Goal: Task Accomplishment & Management: Manage account settings

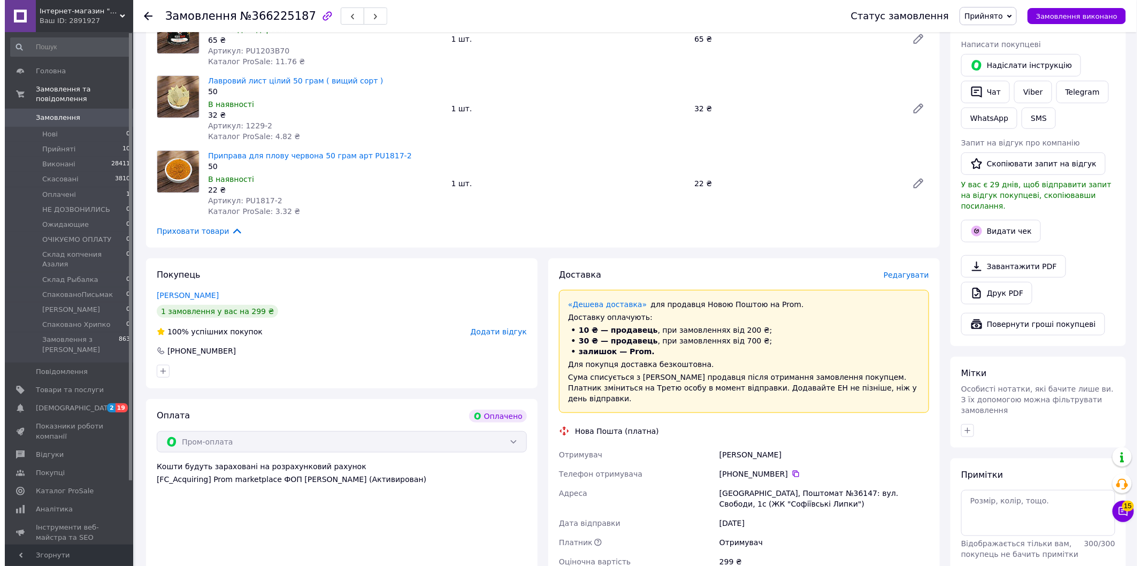
scroll to position [188, 0]
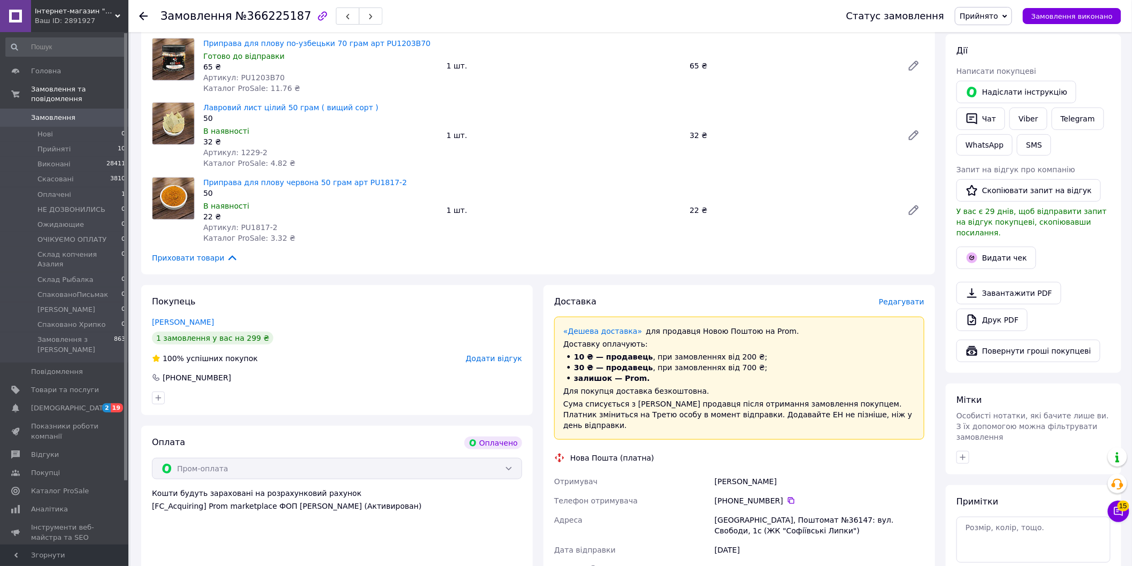
click at [901, 298] on span "Редагувати" at bounding box center [901, 302] width 45 height 9
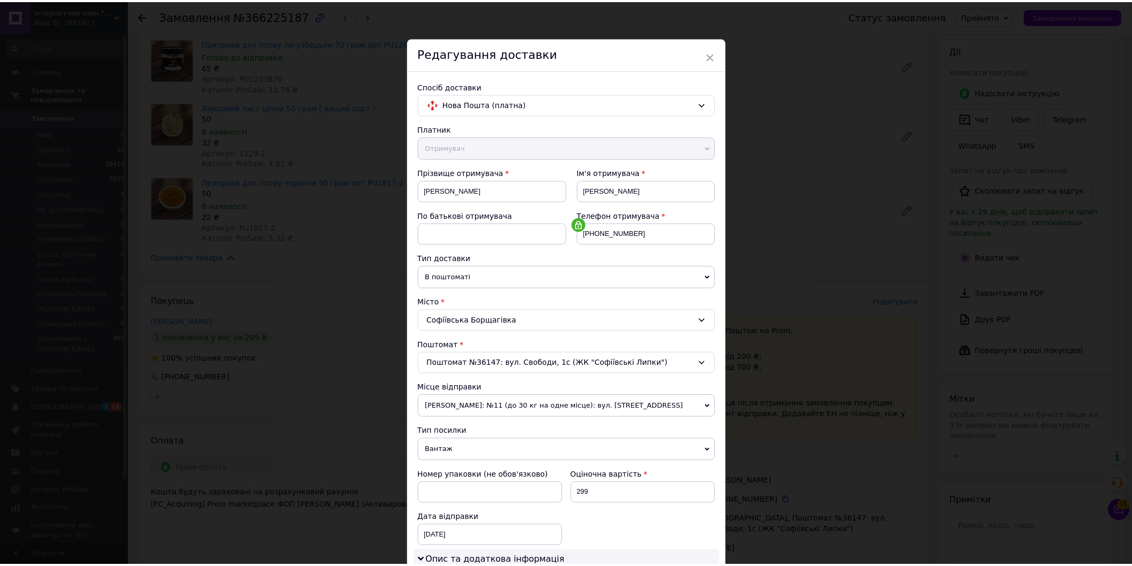
scroll to position [238, 0]
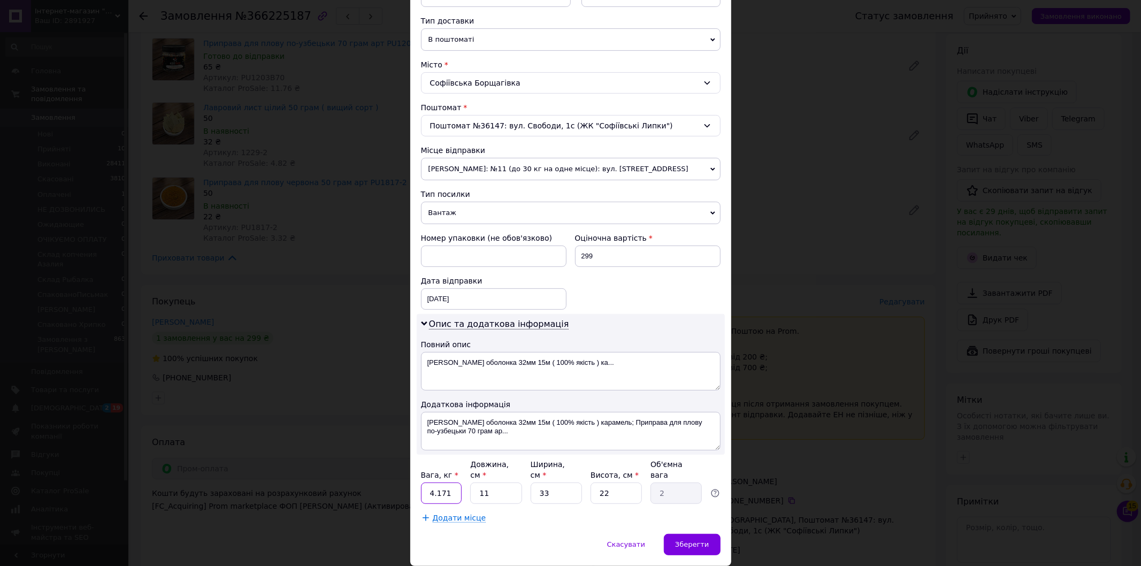
click at [447, 483] on input "4.171" at bounding box center [441, 493] width 41 height 21
type input "4"
click at [507, 483] on input "11" at bounding box center [495, 493] width 51 height 21
click at [428, 488] on input ".52" at bounding box center [441, 493] width 41 height 21
type input "0.52"
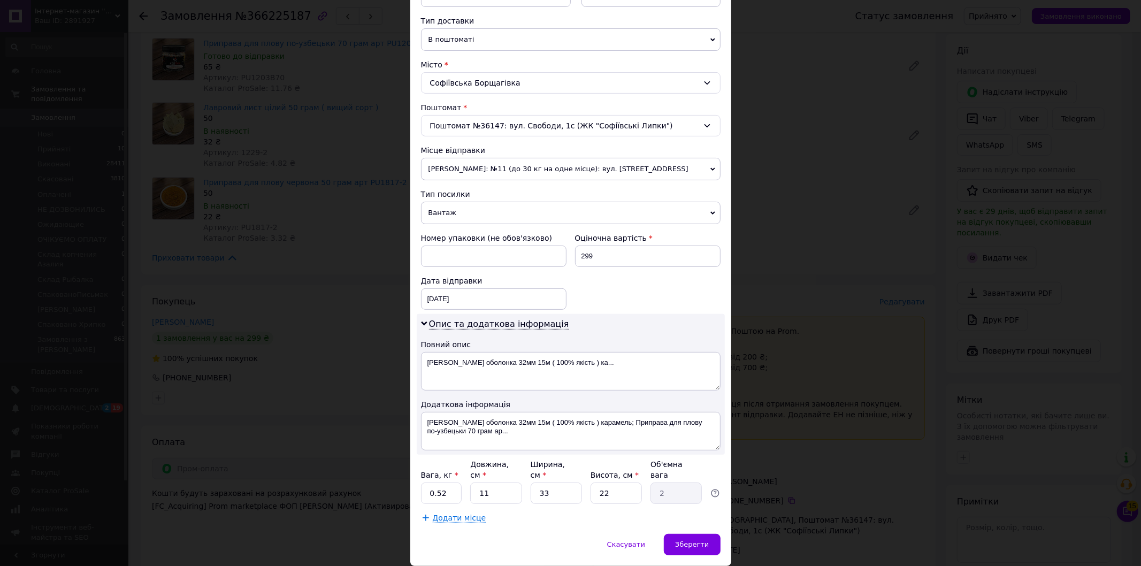
drag, startPoint x: 488, startPoint y: 167, endPoint x: 490, endPoint y: 210, distance: 43.4
click at [488, 166] on span "[PERSON_NAME]: №11 (до 30 кг на одне місце): вул. [STREET_ADDRESS]" at bounding box center [571, 169] width 300 height 22
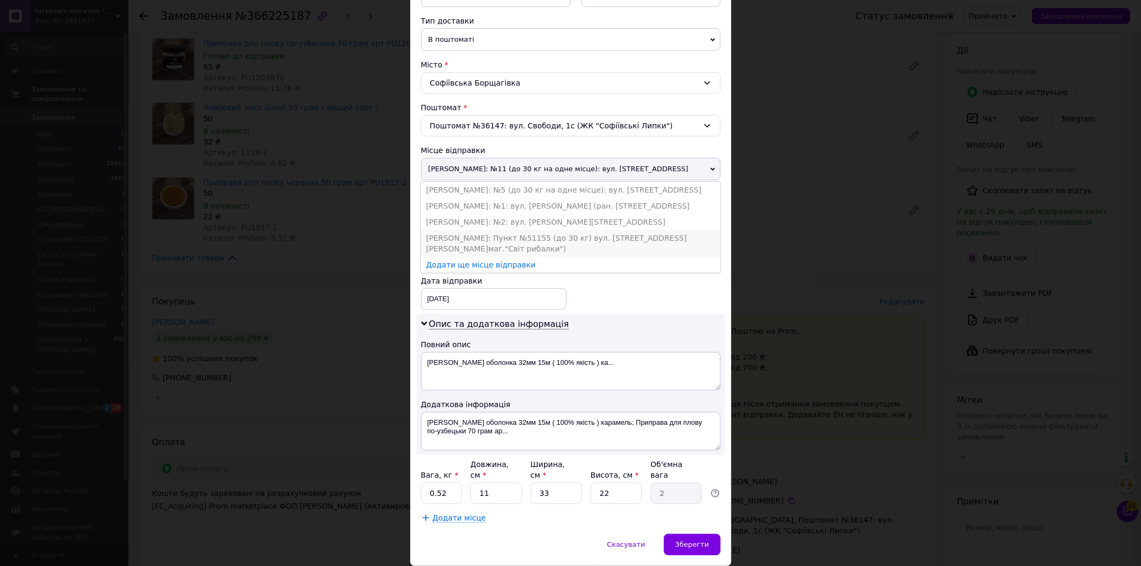
click at [490, 234] on li "[PERSON_NAME]: Пункт №51155 (до 30 кг) вул. [STREET_ADDRESS][PERSON_NAME]маг."С…" at bounding box center [571, 243] width 300 height 27
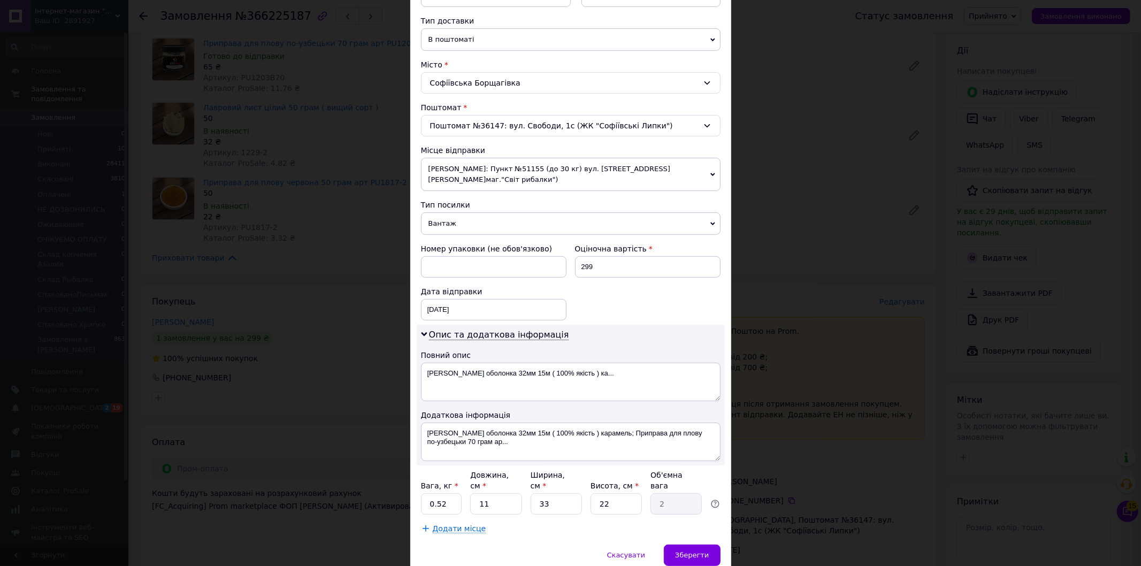
click at [521, 494] on div "Вага, кг * 0.52 Довжина, см * 11 Ширина, см * 33 Висота, см * 22 Об'ємна вага 2" at bounding box center [571, 492] width 300 height 45
click at [517, 494] on input "11" at bounding box center [495, 503] width 51 height 21
type input "1"
type input "0.18"
type input "2"
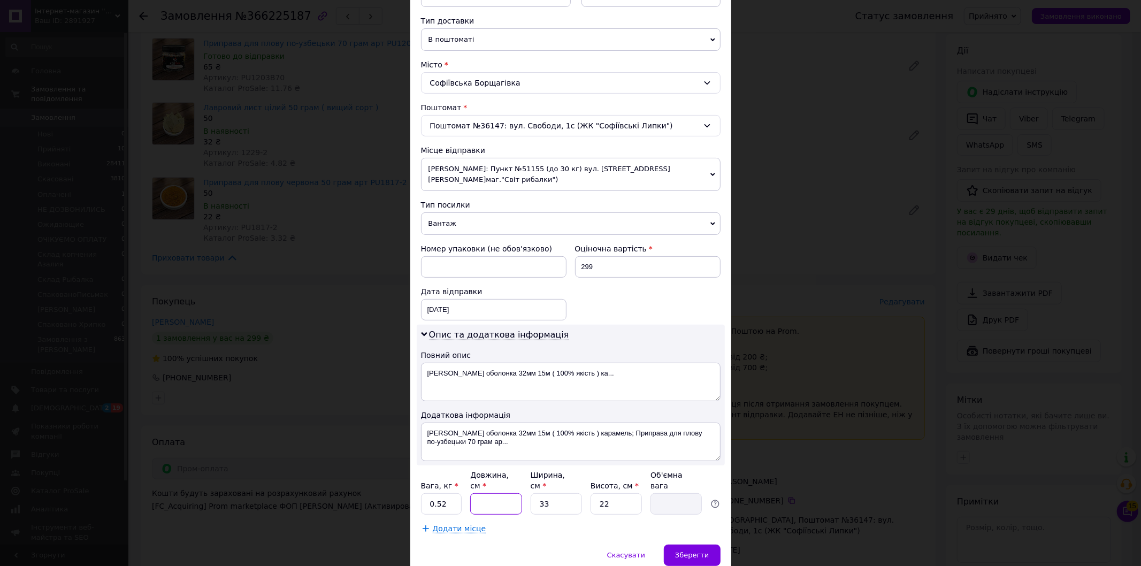
type input "0.36"
type input "24"
type input "4.36"
type input "24"
type input "1"
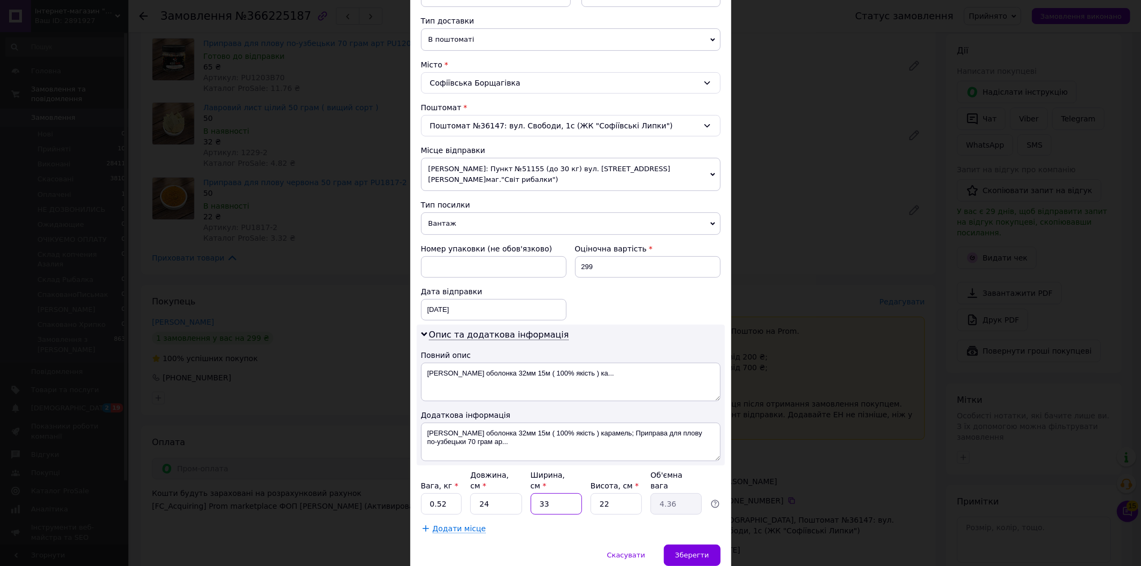
type input "0.13"
type input "18"
type input "2.38"
type input "18"
type input "1"
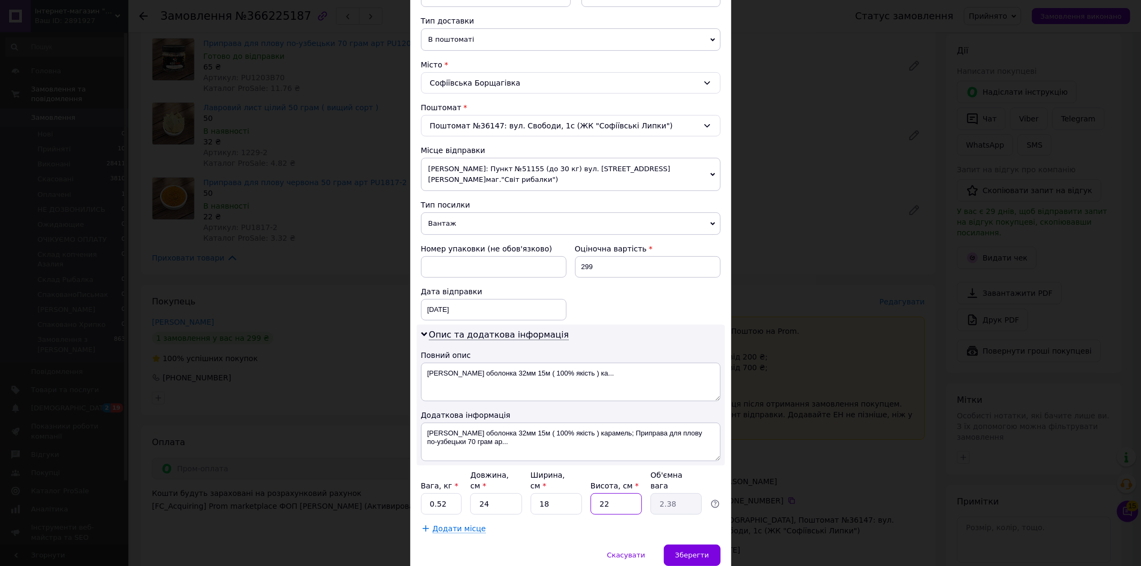
type input "0.11"
type input "10"
type input "1.08"
type input "10"
click at [696, 551] on span "Зберегти" at bounding box center [692, 555] width 34 height 8
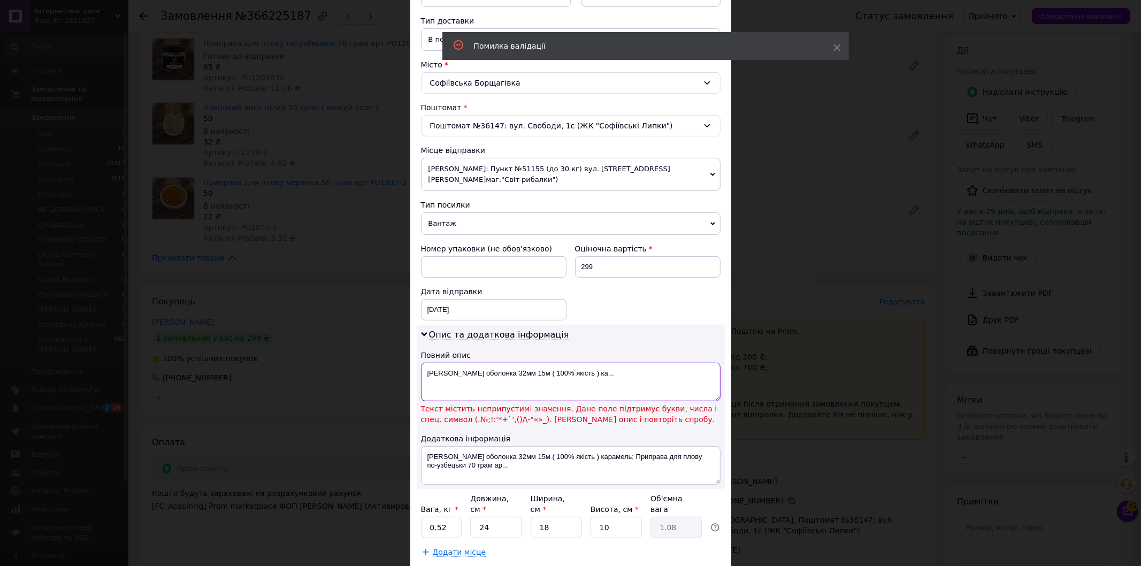
drag, startPoint x: 613, startPoint y: 377, endPoint x: 429, endPoint y: 372, distance: 183.6
click at [429, 372] on textarea "[PERSON_NAME] оболонка 32мм 15м ( 100% якість ) ка..." at bounding box center [571, 382] width 300 height 39
type textarea "[PERSON_NAME]"
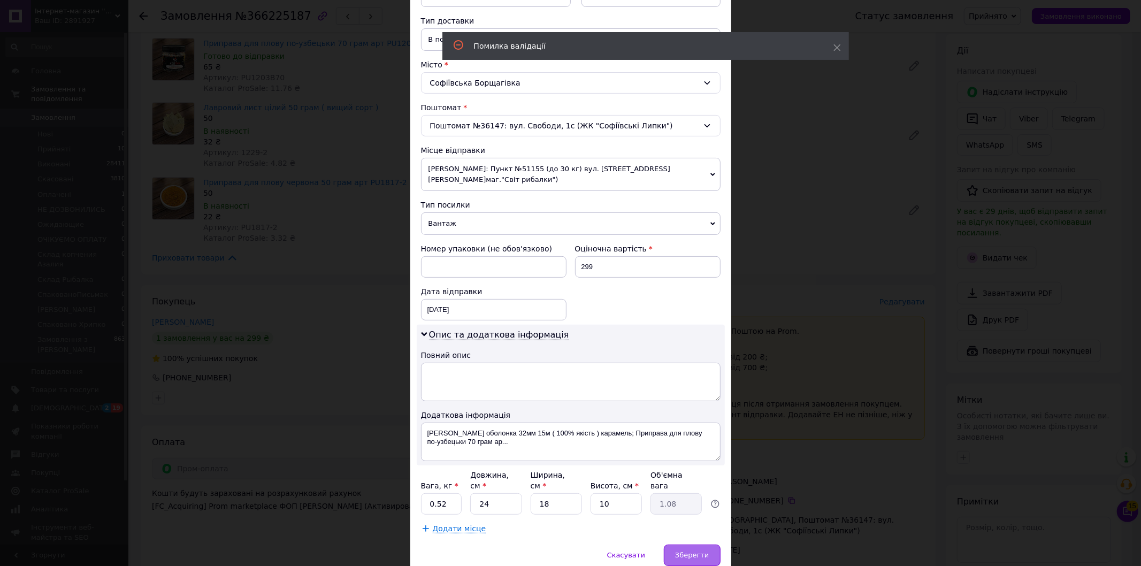
click at [705, 551] on span "Зберегти" at bounding box center [692, 555] width 34 height 8
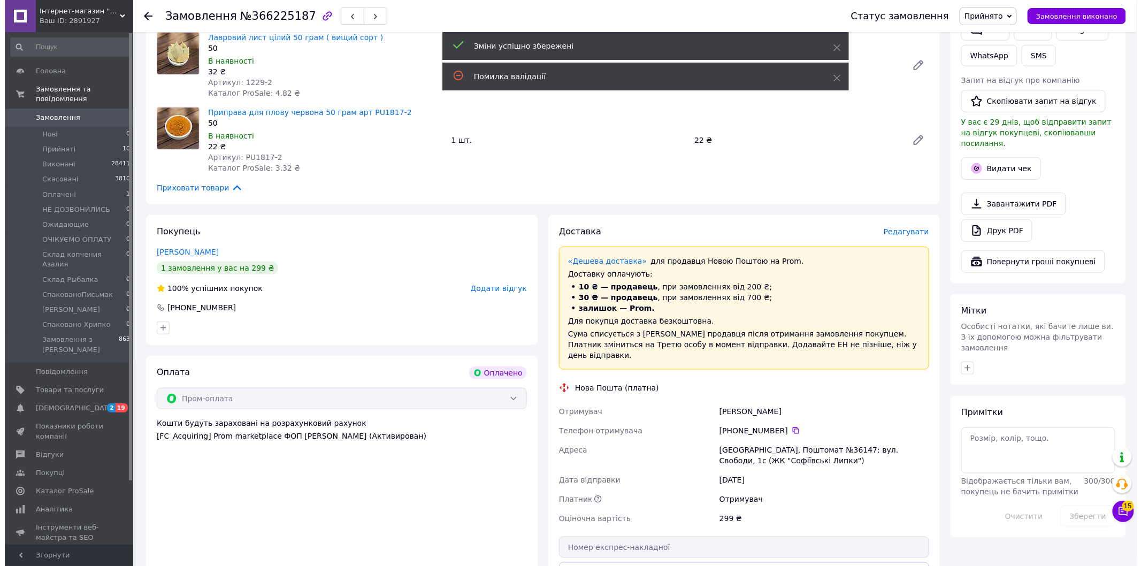
scroll to position [425, 0]
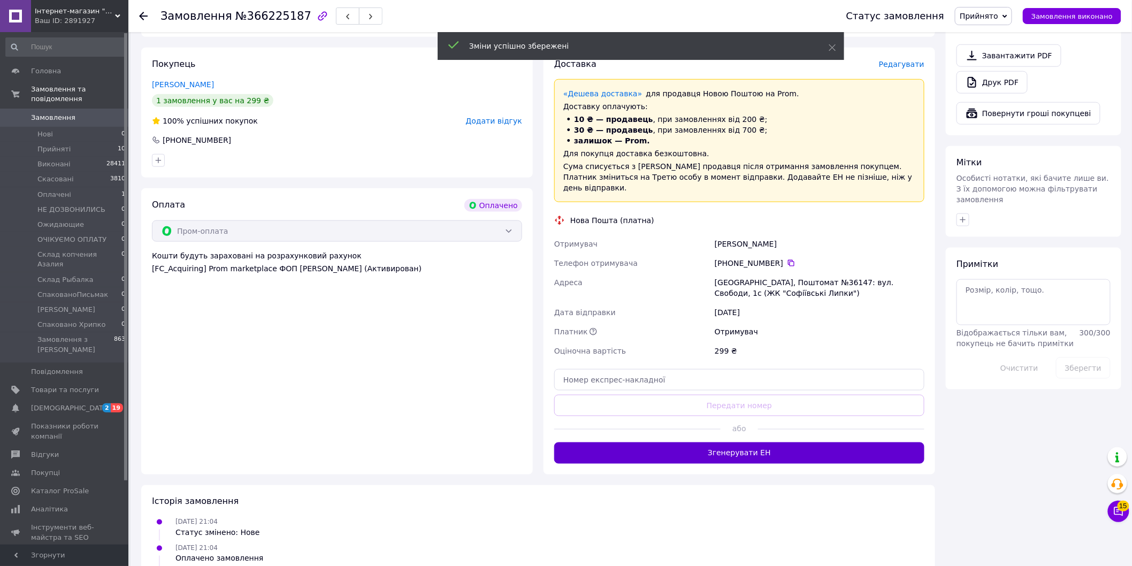
click at [706, 443] on button "Згенерувати ЕН" at bounding box center [739, 453] width 370 height 21
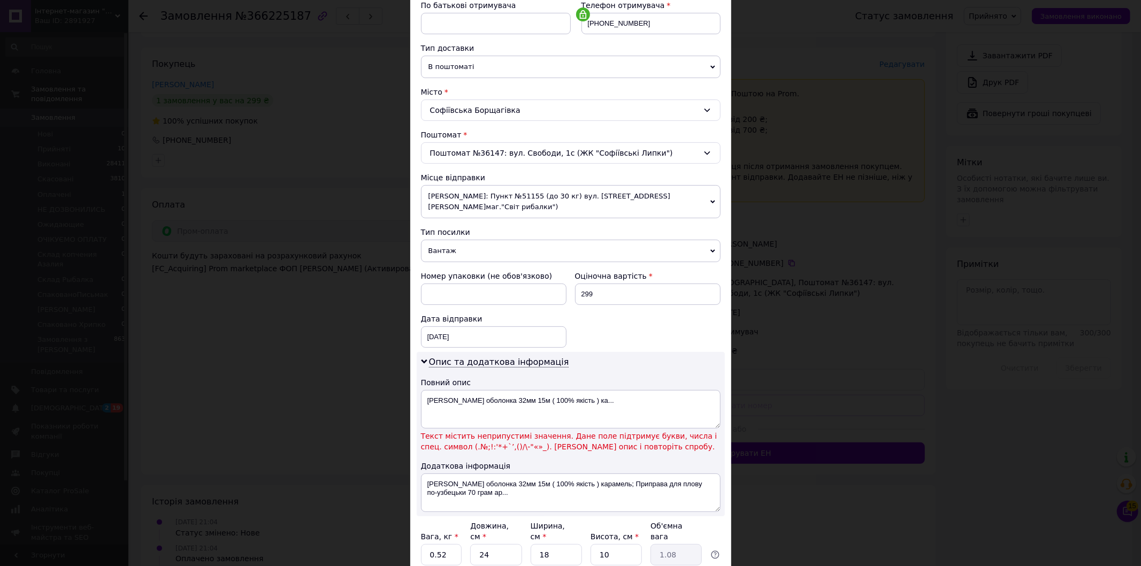
scroll to position [297, 0]
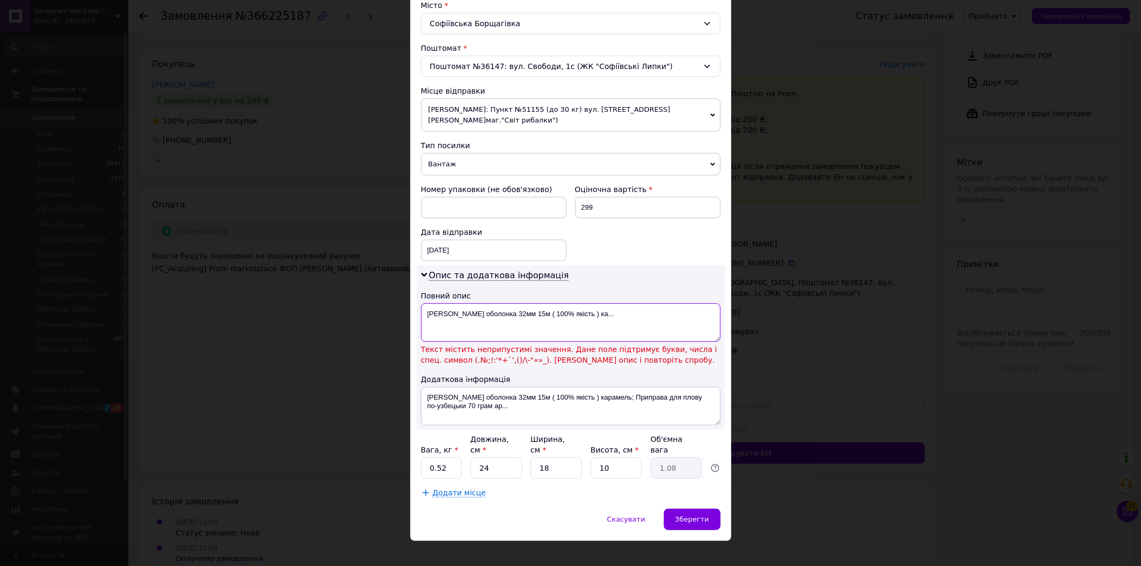
drag, startPoint x: 600, startPoint y: 312, endPoint x: 423, endPoint y: 314, distance: 177.1
click at [423, 314] on textarea "[PERSON_NAME] оболонка 32мм 15м ( 100% якість ) ка..." at bounding box center [571, 322] width 300 height 39
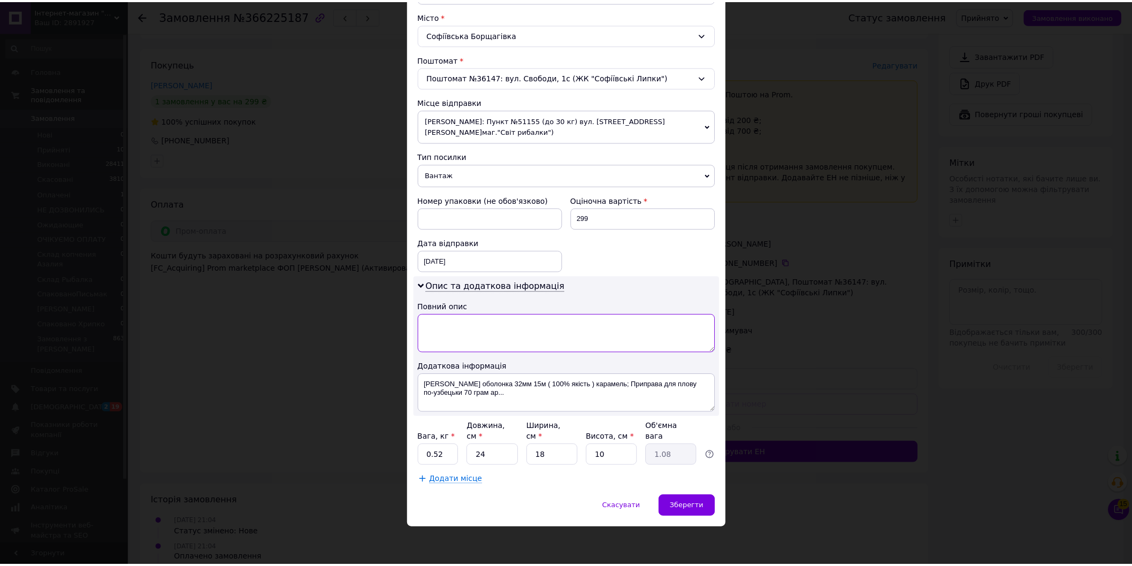
scroll to position [276, 0]
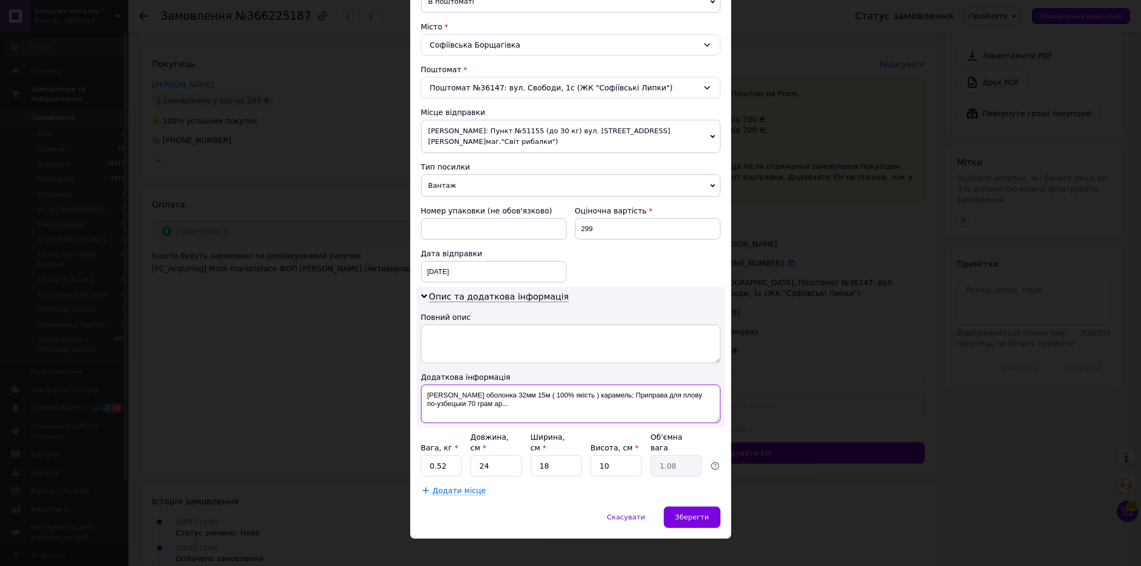
drag, startPoint x: 521, startPoint y: 408, endPoint x: 425, endPoint y: 386, distance: 98.7
click at [425, 386] on textarea "[PERSON_NAME] оболонка 32мм 15м ( 100% якість ) карамель; Приправа для плову по…" at bounding box center [571, 404] width 300 height 39
click at [464, 349] on textarea at bounding box center [571, 344] width 300 height 39
type textarea "Спеції"
click at [481, 405] on textarea at bounding box center [571, 404] width 300 height 39
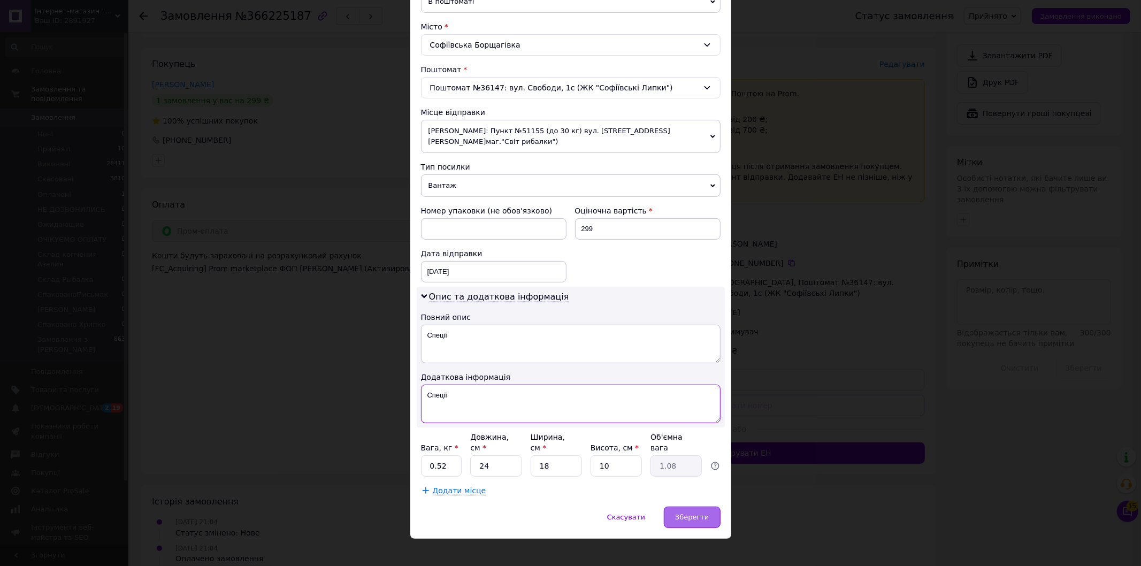
type textarea "Спеції"
click at [696, 507] on div "Зберегти" at bounding box center [692, 517] width 56 height 21
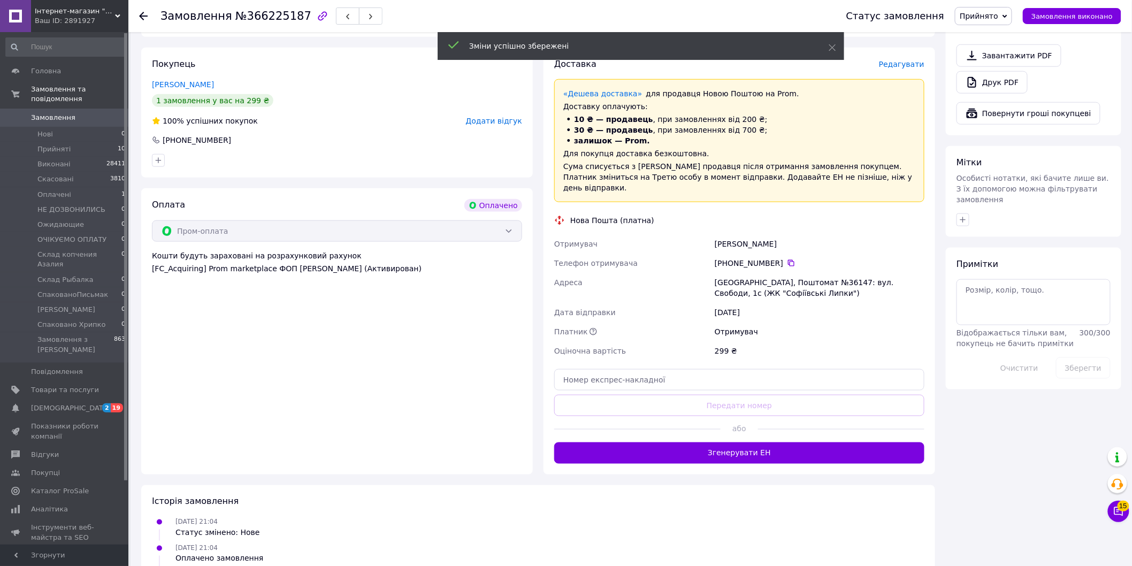
click at [722, 450] on button "Згенерувати ЕН" at bounding box center [739, 453] width 370 height 21
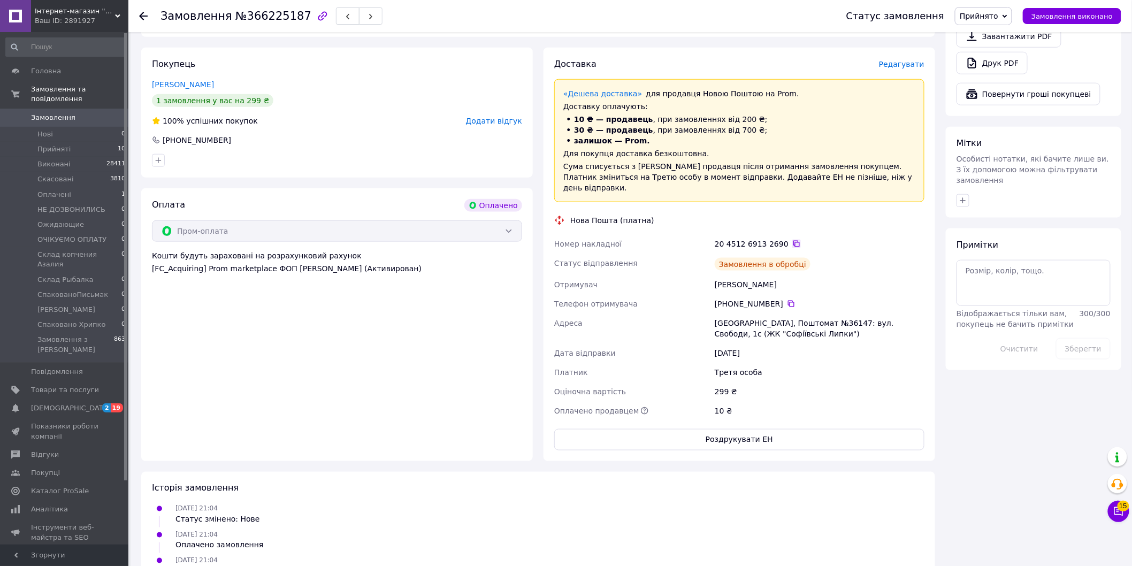
click at [793, 240] on icon at bounding box center [797, 244] width 9 height 9
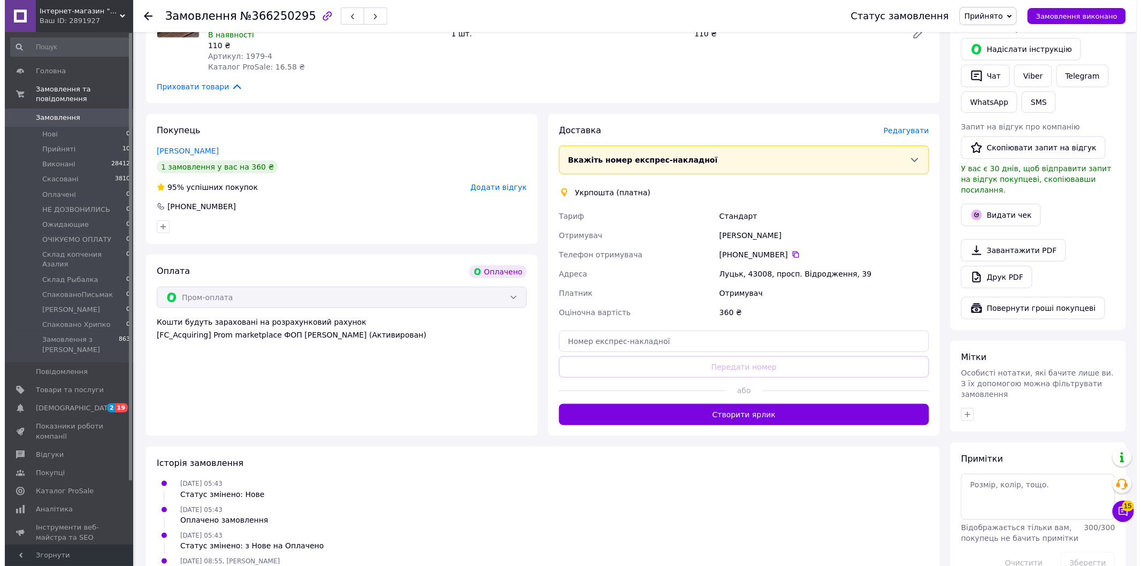
scroll to position [262, 0]
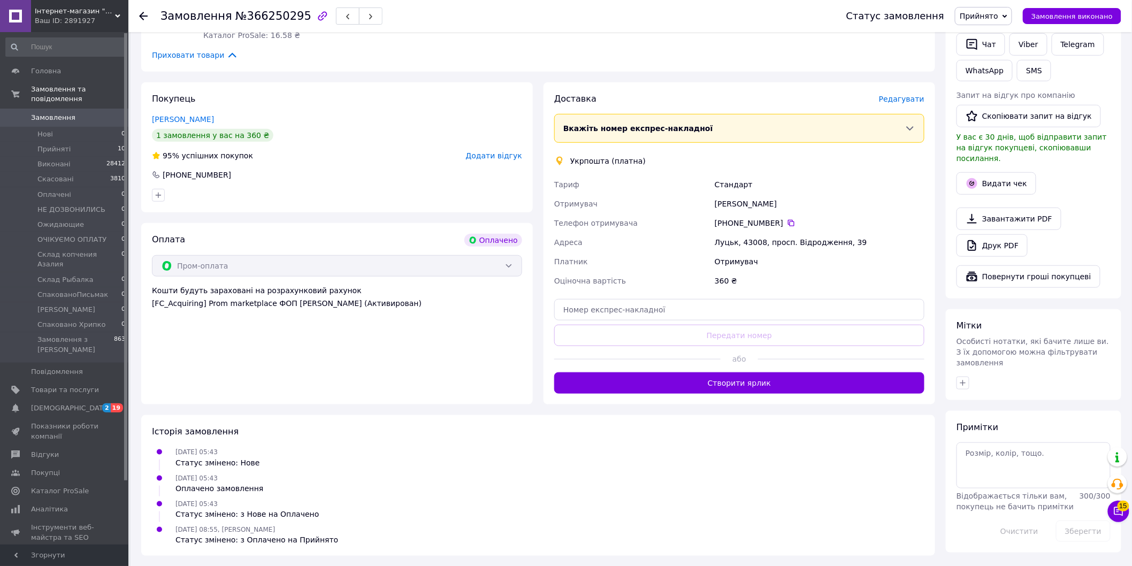
click at [916, 98] on span "Редагувати" at bounding box center [901, 99] width 45 height 9
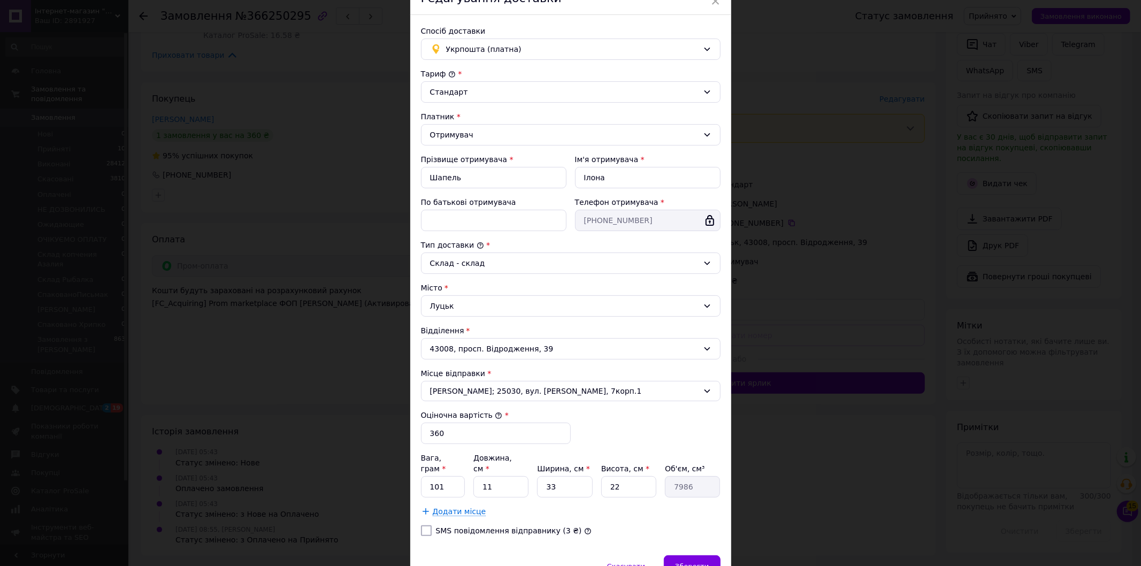
scroll to position [104, 0]
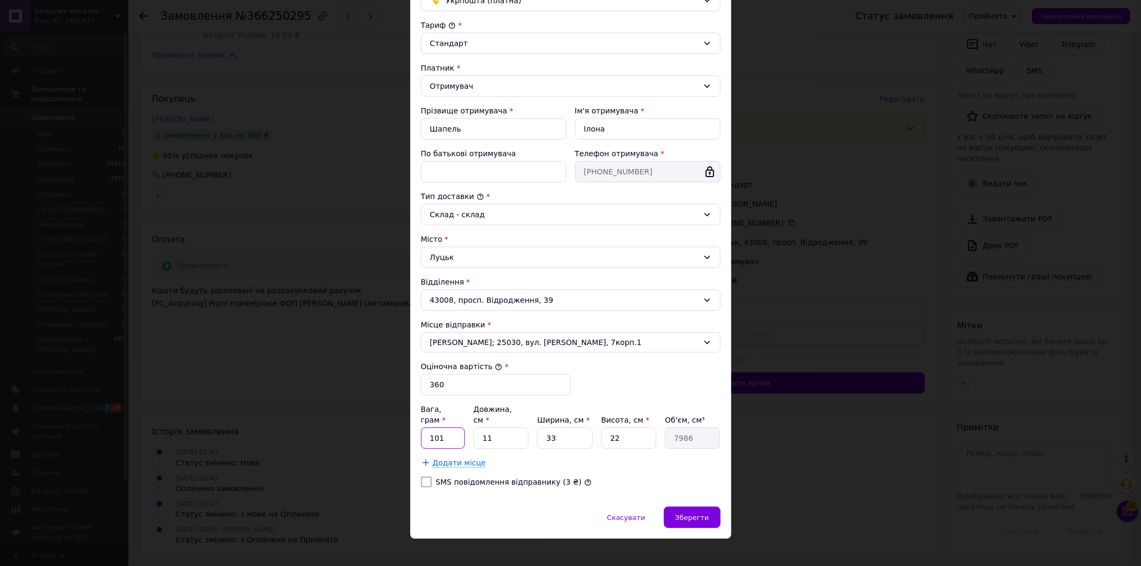
click at [457, 428] on input "101" at bounding box center [443, 438] width 44 height 21
type input "1"
type input "830"
click at [493, 431] on input "11" at bounding box center [501, 438] width 55 height 21
type input "1"
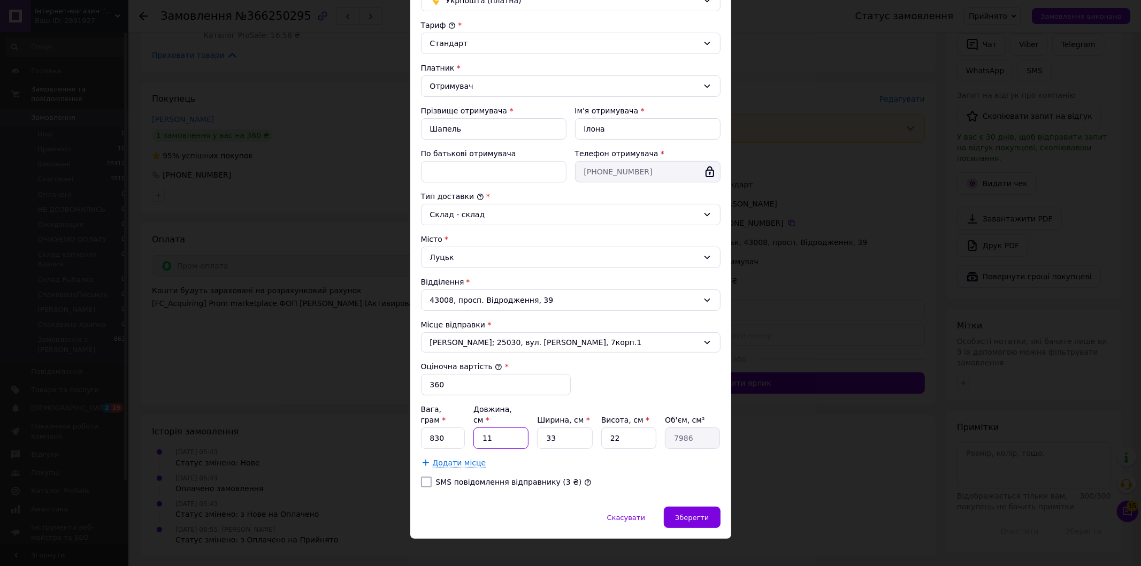
type input "726"
type input "2"
type input "1452"
type input "23"
type input "16698"
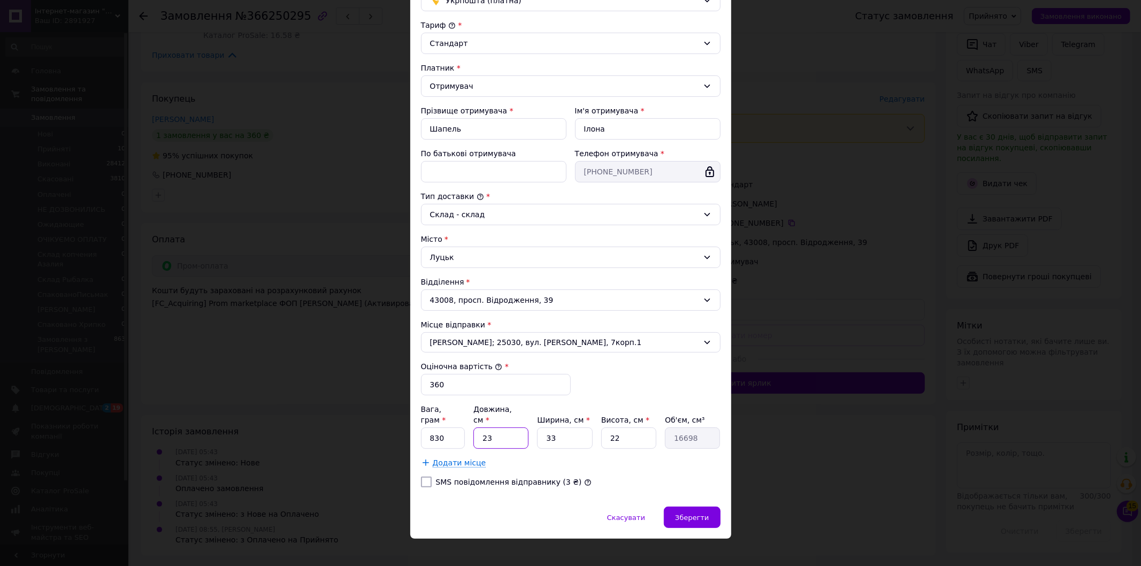
type input "23"
type input "1"
type input "506"
type input "16"
type input "8096"
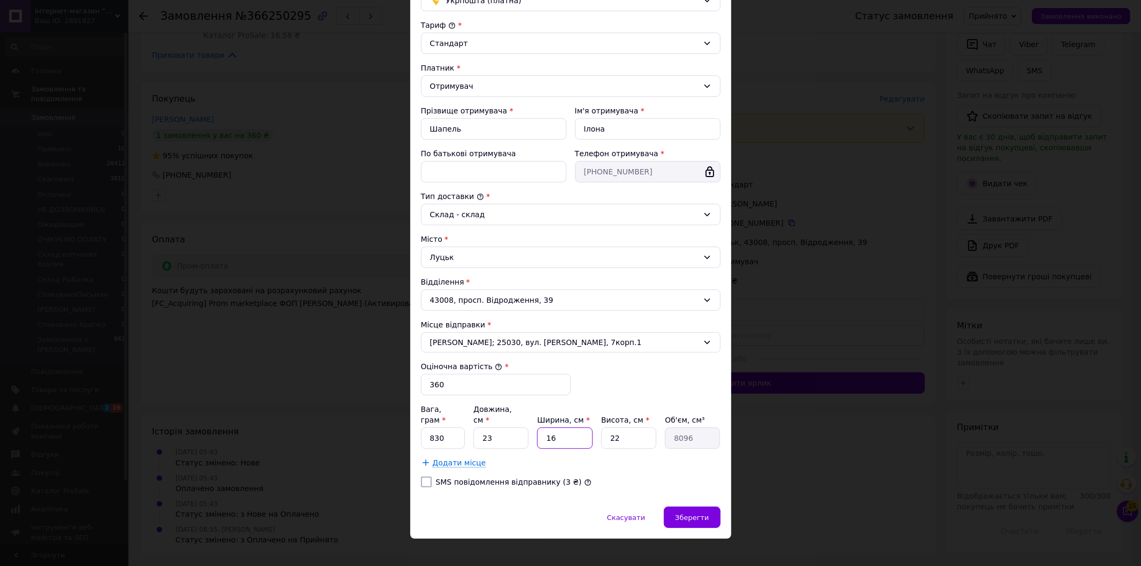
type input "165"
type input "83490"
type input "165"
type input "1"
type input "3795"
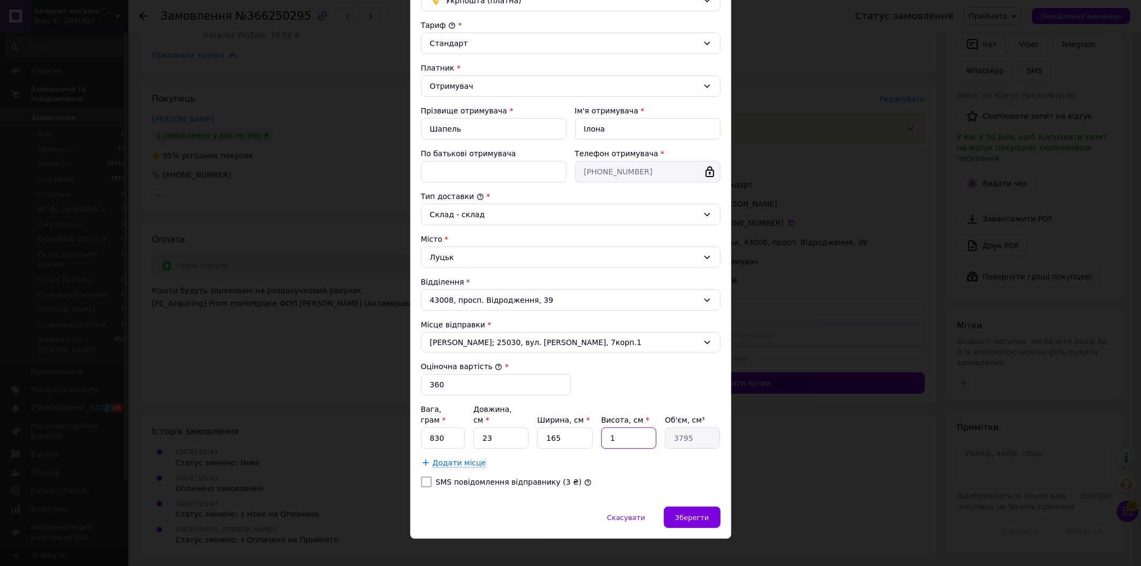
type input "10"
type input "37950"
type input "10"
click at [574, 435] on input "165" at bounding box center [564, 438] width 55 height 21
type input "16"
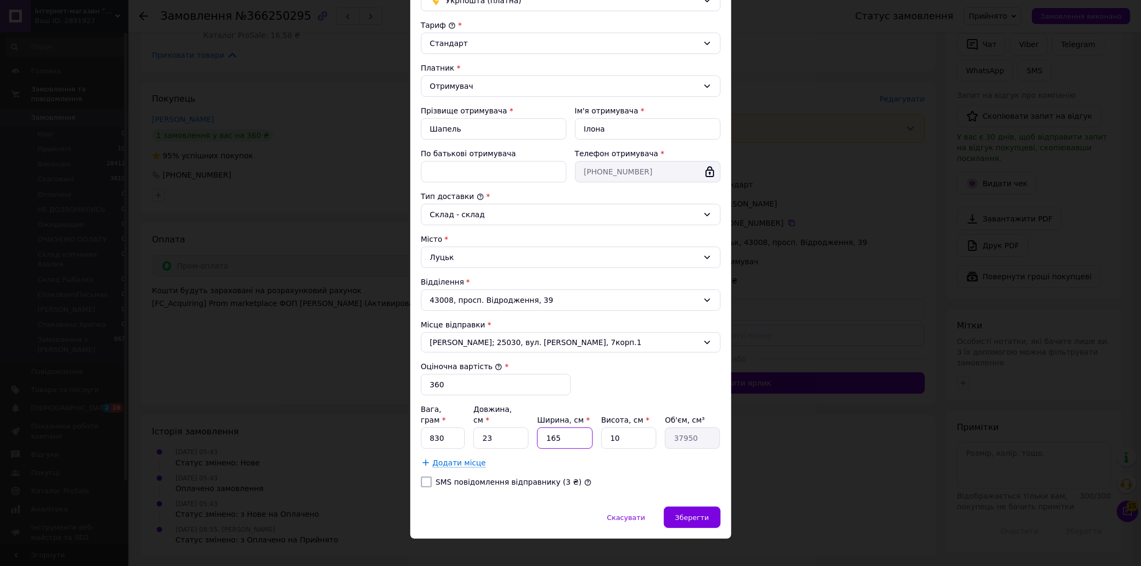
type input "3680"
type input "16"
click at [699, 507] on div "Зберегти" at bounding box center [692, 517] width 56 height 21
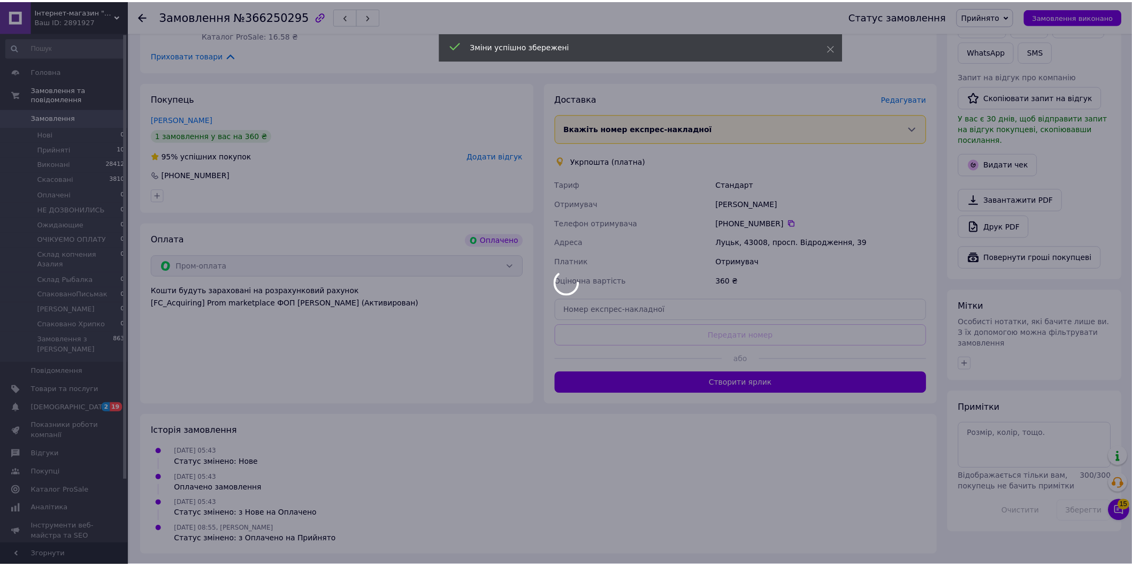
scroll to position [252, 0]
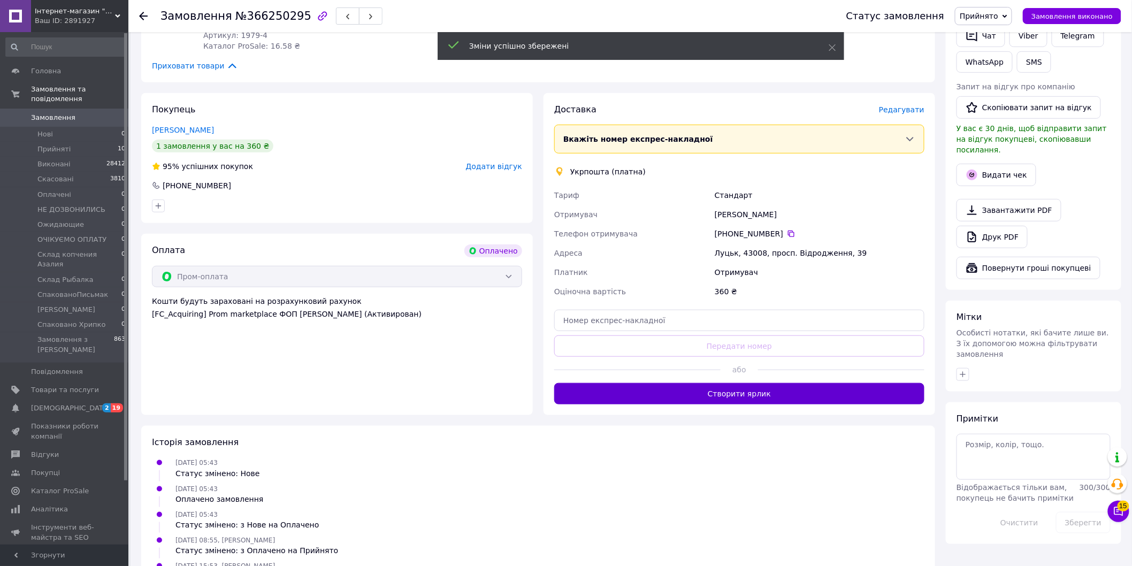
click at [711, 386] on button "Створити ярлик" at bounding box center [739, 393] width 370 height 21
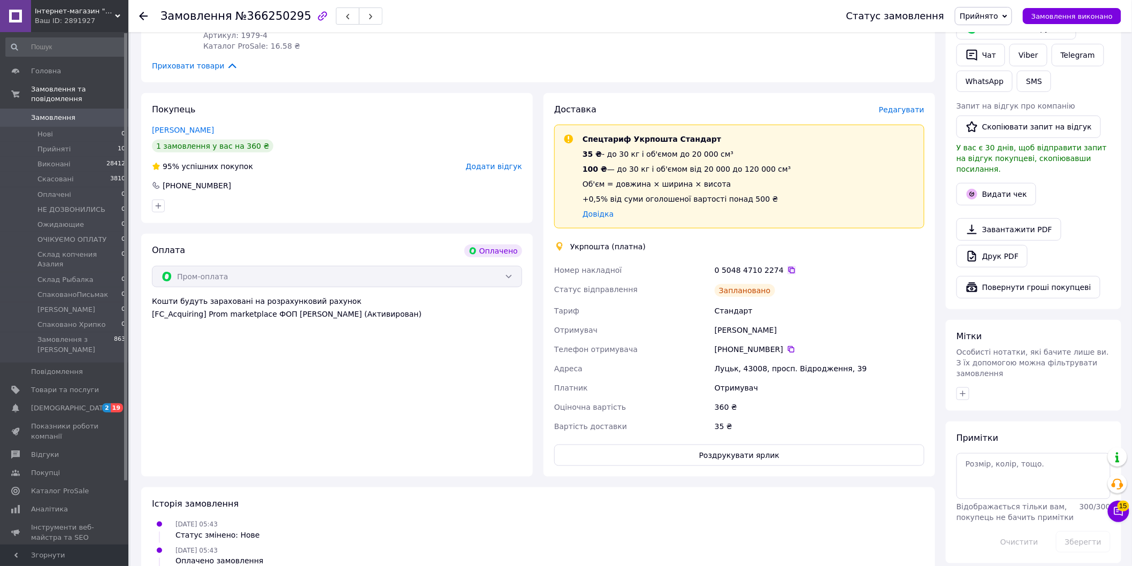
click at [788, 273] on icon at bounding box center [792, 270] width 9 height 9
click at [768, 453] on button "Роздрукувати ярлик" at bounding box center [739, 455] width 370 height 21
